Goal: Information Seeking & Learning: Learn about a topic

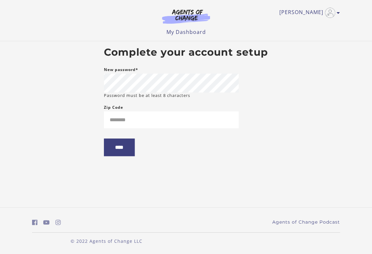
click at [0, 254] on nordpass-autofill-portal at bounding box center [0, 254] width 0 height 0
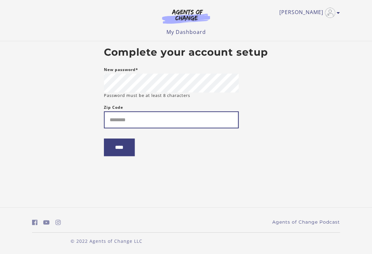
click at [132, 118] on input "Zip Code" at bounding box center [171, 119] width 135 height 17
type input "*****"
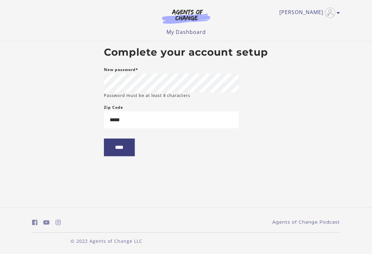
click at [0, 254] on nordpass-portal at bounding box center [0, 254] width 0 height 0
click at [123, 152] on input "****" at bounding box center [119, 148] width 31 height 18
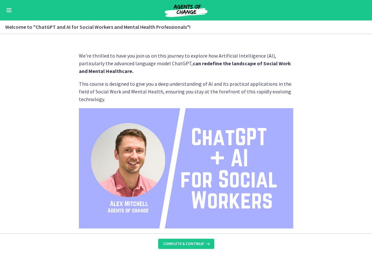
click at [0, 254] on nordpass-portal at bounding box center [0, 254] width 0 height 0
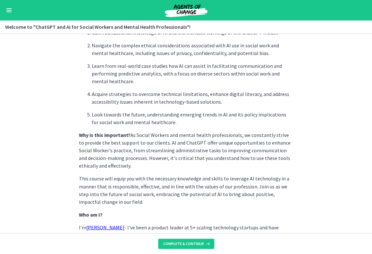
scroll to position [290, 0]
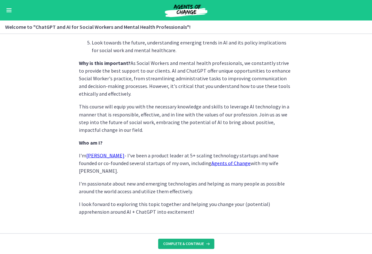
click at [196, 243] on span "Complete & continue" at bounding box center [183, 244] width 41 height 5
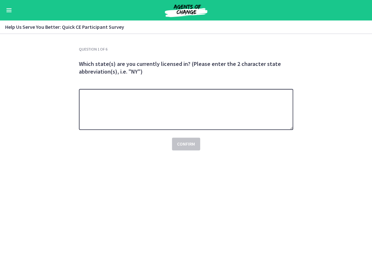
click at [224, 117] on textarea at bounding box center [186, 109] width 214 height 41
type textarea "**"
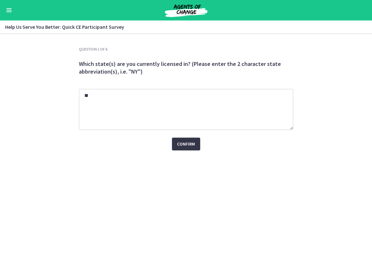
click at [179, 144] on span "Confirm" at bounding box center [186, 144] width 18 height 8
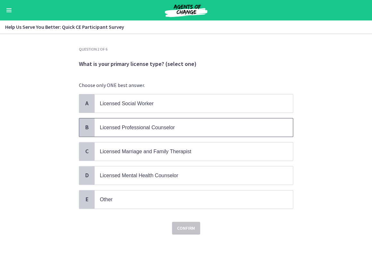
click at [161, 127] on span "Licensed Professional Counselor" at bounding box center [137, 127] width 75 height 5
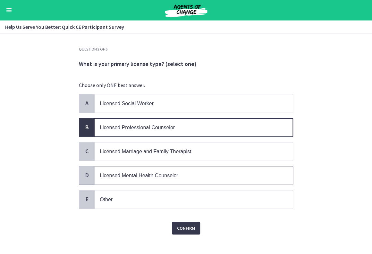
click at [173, 175] on span "Licensed Mental Health Counselor" at bounding box center [139, 175] width 78 height 5
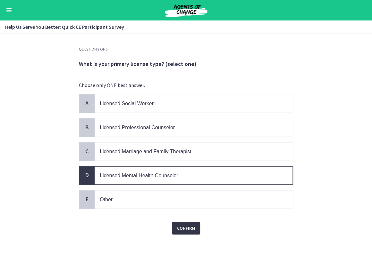
click at [185, 225] on span "Confirm" at bounding box center [186, 229] width 18 height 8
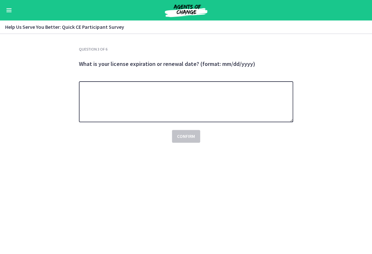
click at [245, 94] on textarea at bounding box center [186, 101] width 214 height 41
type textarea "**********"
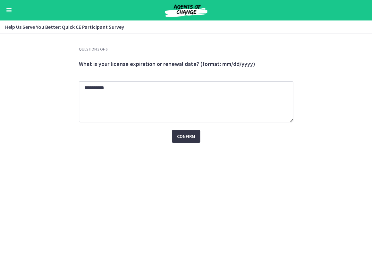
click at [186, 133] on button "Confirm" at bounding box center [186, 136] width 28 height 13
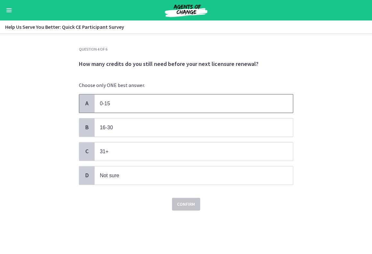
click at [186, 99] on span "0-15" at bounding box center [194, 104] width 198 height 18
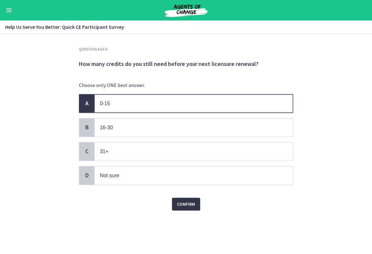
click at [194, 205] on span "Confirm" at bounding box center [186, 205] width 18 height 8
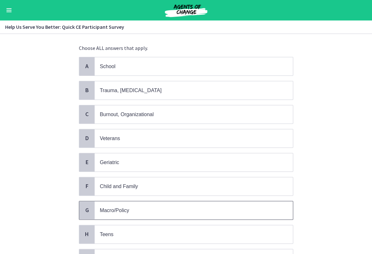
scroll to position [39, 0]
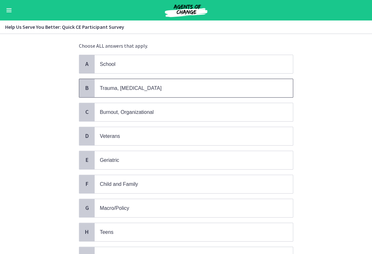
click at [162, 86] on p "Trauma, [MEDICAL_DATA]" at bounding box center [187, 88] width 175 height 8
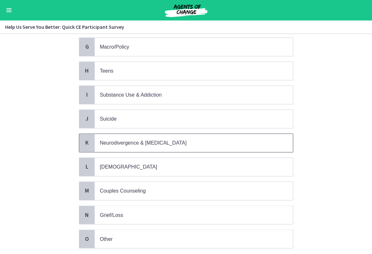
scroll to position [203, 0]
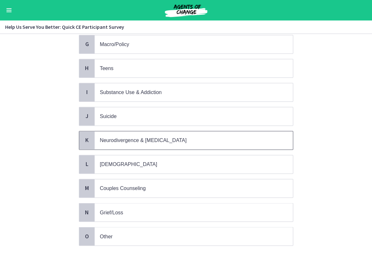
click at [173, 140] on span "Neurodivergence & [MEDICAL_DATA]" at bounding box center [143, 140] width 87 height 5
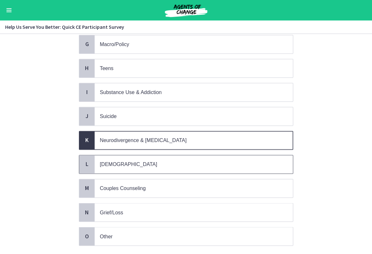
click at [171, 164] on p "[DEMOGRAPHIC_DATA]" at bounding box center [187, 165] width 175 height 8
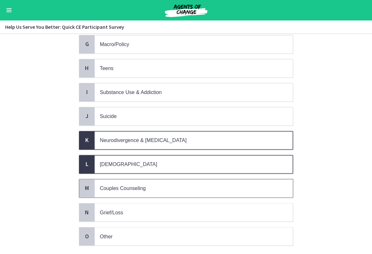
click at [172, 180] on span "Couples Counseling" at bounding box center [194, 188] width 198 height 18
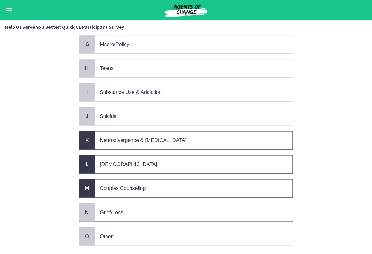
click at [169, 212] on p "Grief/Loss" at bounding box center [187, 213] width 175 height 8
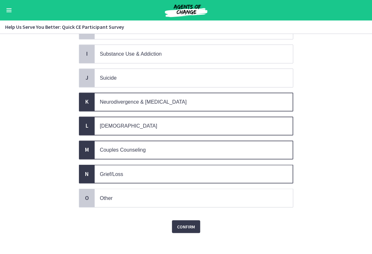
scroll to position [243, 0]
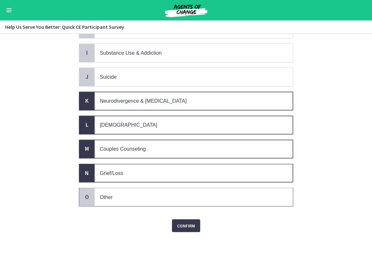
click at [169, 193] on p "Other" at bounding box center [187, 197] width 175 height 8
click at [177, 222] on span "Confirm" at bounding box center [186, 226] width 18 height 8
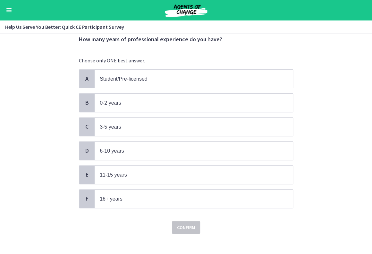
scroll to position [29, 0]
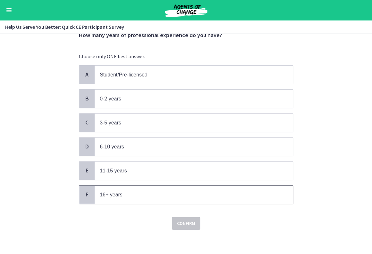
click at [152, 191] on p "16+ years" at bounding box center [187, 195] width 175 height 8
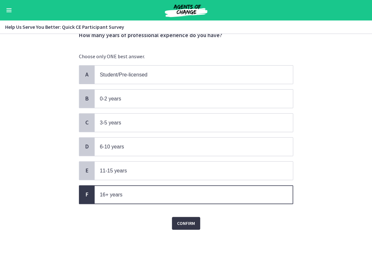
click at [192, 222] on span "Confirm" at bounding box center [186, 224] width 18 height 8
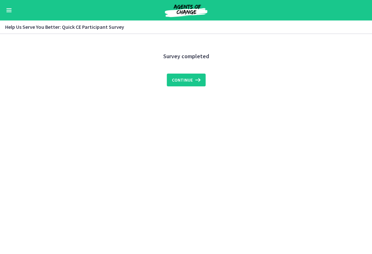
scroll to position [0, 0]
click at [178, 81] on span "Continue" at bounding box center [182, 80] width 21 height 8
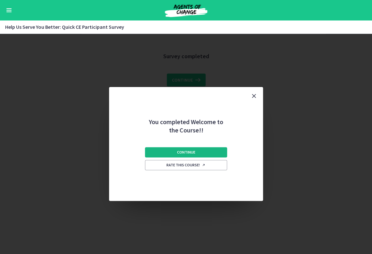
click at [190, 151] on span "Continue" at bounding box center [186, 152] width 18 height 5
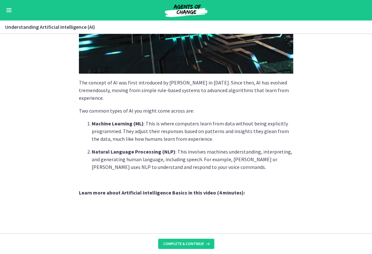
scroll to position [85, 0]
